Goal: Task Accomplishment & Management: Complete application form

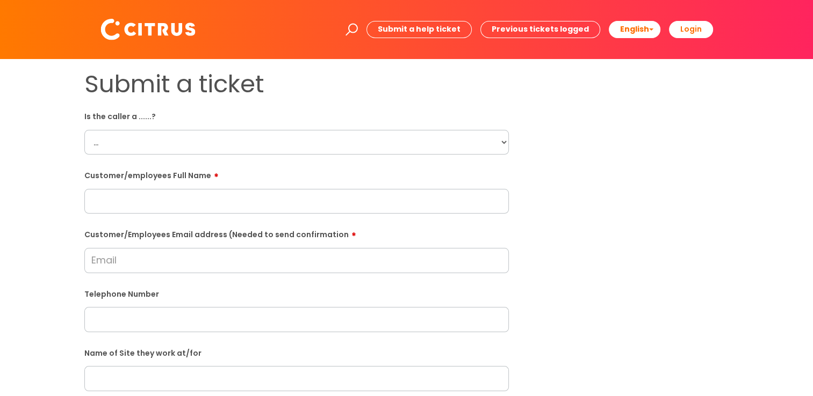
click at [163, 149] on select "... Citrus Customer Citrus Employee [DEMOGRAPHIC_DATA] Supplier" at bounding box center [296, 142] width 424 height 25
click at [630, 183] on div "Submit a ticket Is the caller a ......? ... Citrus Customer Citrus Employee [DE…" at bounding box center [406, 379] width 661 height 618
click at [174, 142] on select "... Citrus Customer Citrus Employee [DEMOGRAPHIC_DATA] Supplier" at bounding box center [296, 142] width 424 height 25
select select "Citrus Customer"
click at [84, 130] on select "... Citrus Customer Citrus Employee [DEMOGRAPHIC_DATA] Supplier" at bounding box center [296, 142] width 424 height 25
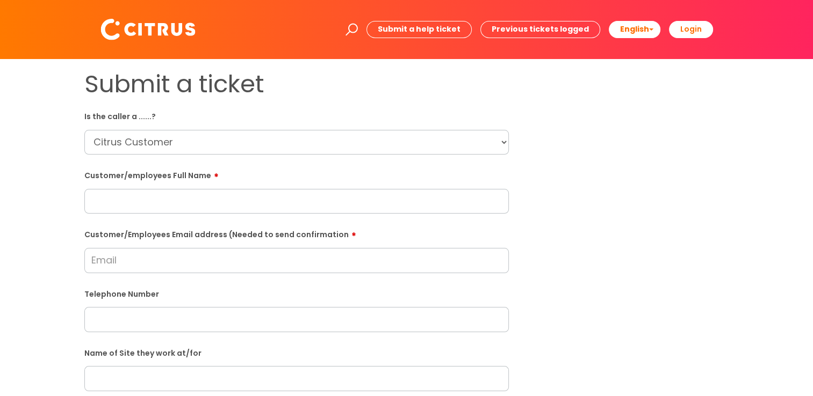
click at [174, 208] on input "text" at bounding box center [296, 201] width 424 height 25
click at [157, 203] on input "text" at bounding box center [296, 201] width 424 height 25
paste input "[PERSON_NAME]"
type input "[PERSON_NAME]"
click at [127, 263] on input "Customer/Employees Email address (Needed to send confirmation" at bounding box center [296, 260] width 424 height 25
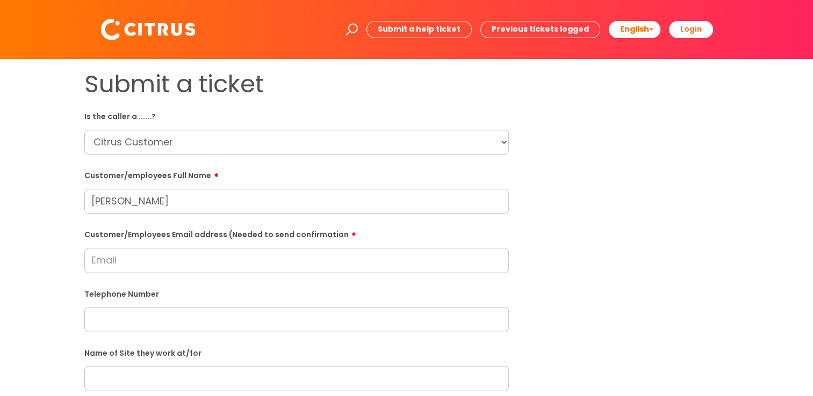
paste input "[EMAIL_ADDRESS][DOMAIN_NAME]"
type input "[EMAIL_ADDRESS][DOMAIN_NAME]"
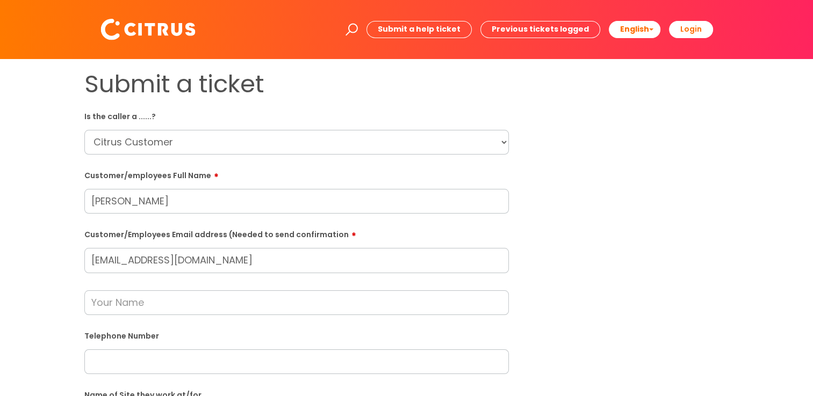
click at [141, 360] on input "text" at bounding box center [296, 362] width 424 height 25
paste input "07525623327"
type input "07525623327"
click at [110, 306] on input "text" at bounding box center [296, 303] width 424 height 25
paste input "[PERSON_NAME]"
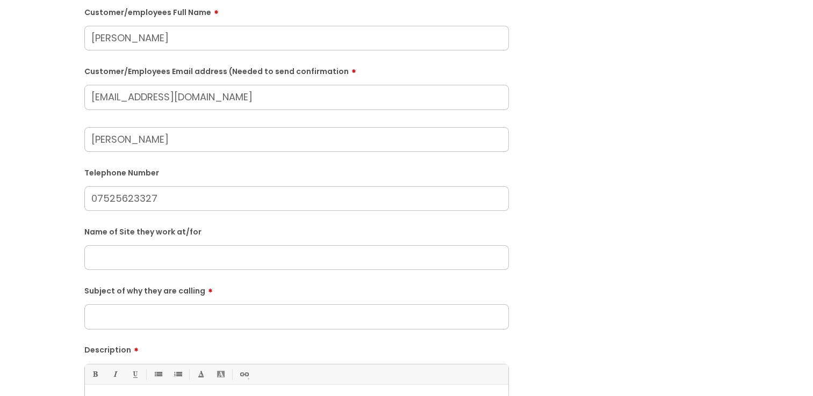
scroll to position [215, 0]
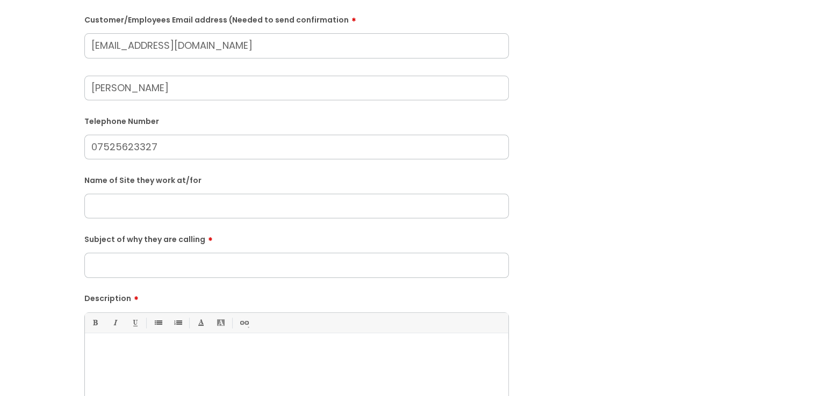
type input "[PERSON_NAME]"
click at [201, 262] on input "Subject of why they are calling" at bounding box center [296, 265] width 424 height 25
drag, startPoint x: 290, startPoint y: 272, endPoint x: -2, endPoint y: 261, distance: 292.4
type input "Tried to log onto an extra shift"
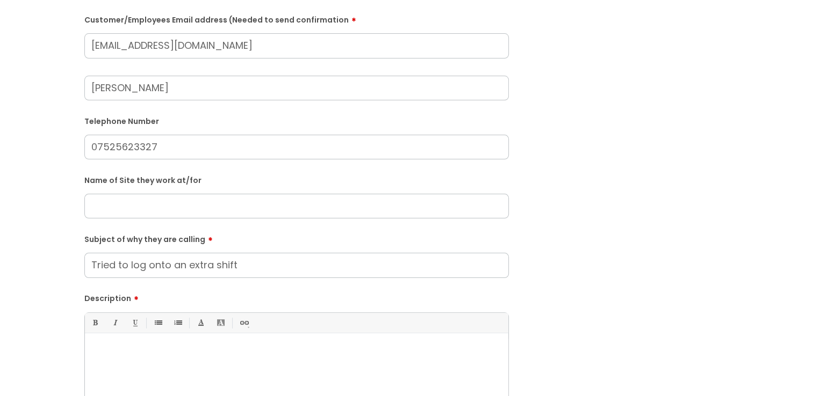
click at [163, 370] on div at bounding box center [296, 376] width 423 height 74
paste div
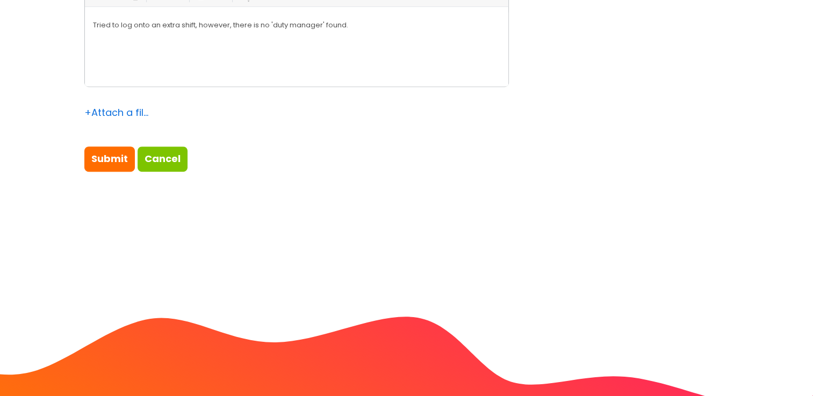
scroll to position [591, 0]
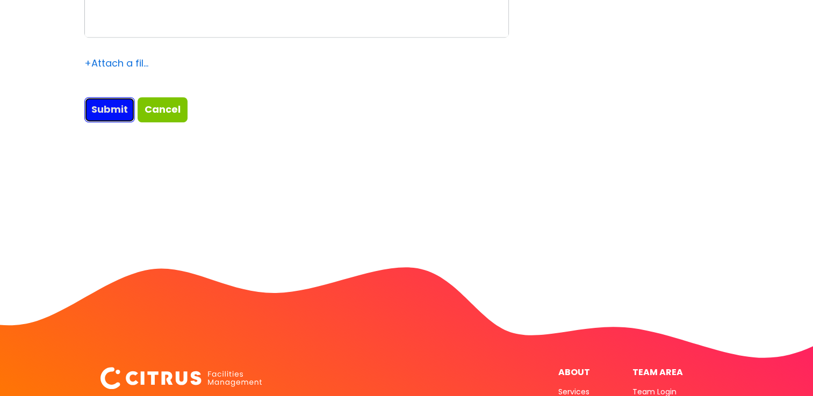
click at [93, 114] on input "Submit" at bounding box center [109, 109] width 50 height 25
type input "Please Wait..."
